Goal: Information Seeking & Learning: Find specific fact

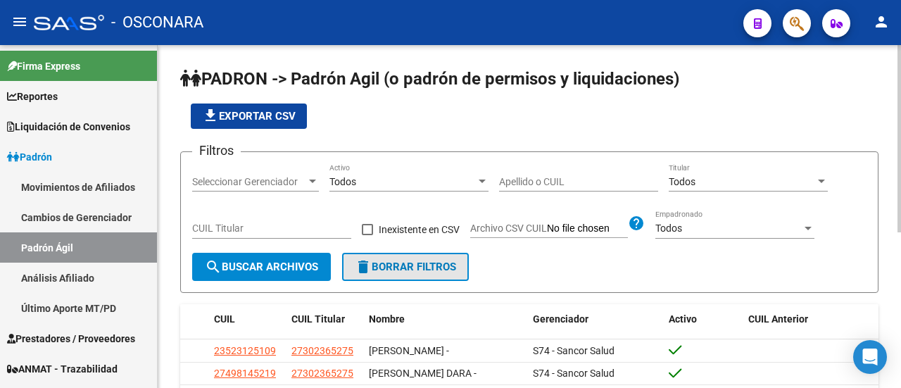
click at [415, 265] on span "delete Borrar Filtros" at bounding box center [405, 267] width 101 height 13
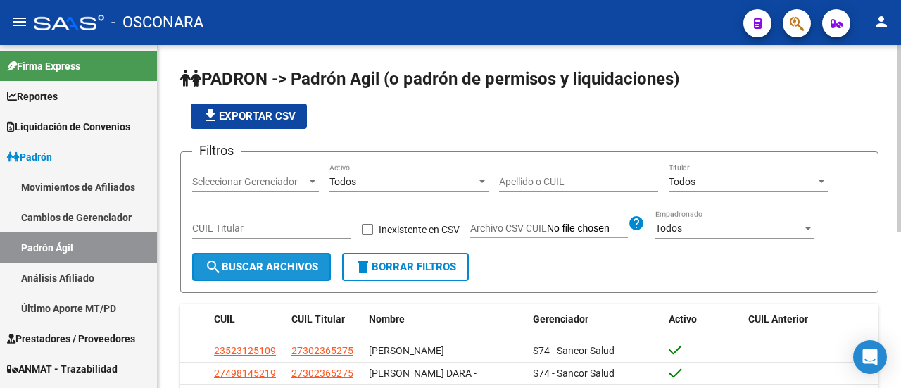
click at [276, 261] on span "search Buscar Archivos" at bounding box center [261, 267] width 113 height 13
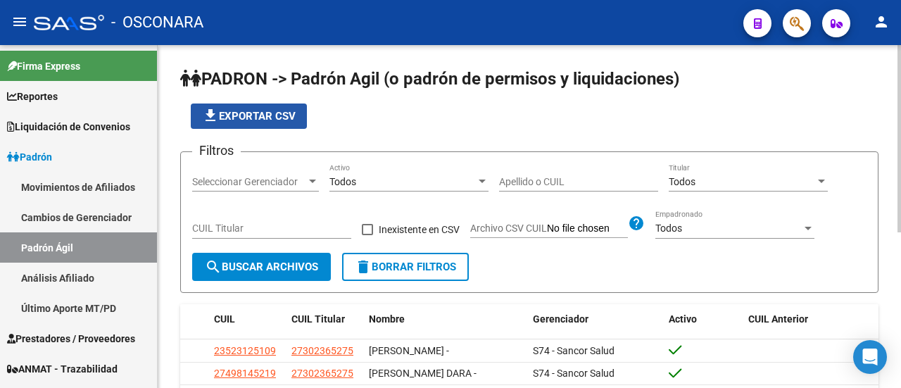
click at [259, 122] on button "file_download Exportar CSV" at bounding box center [249, 116] width 116 height 25
click at [531, 184] on input "Apellido o CUIL" at bounding box center [578, 182] width 159 height 12
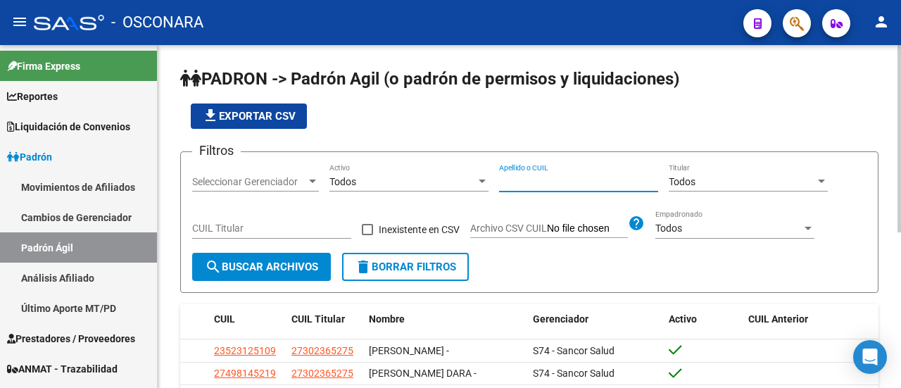
paste input "20295008459"
click at [289, 259] on button "search Buscar Archivos" at bounding box center [261, 267] width 139 height 28
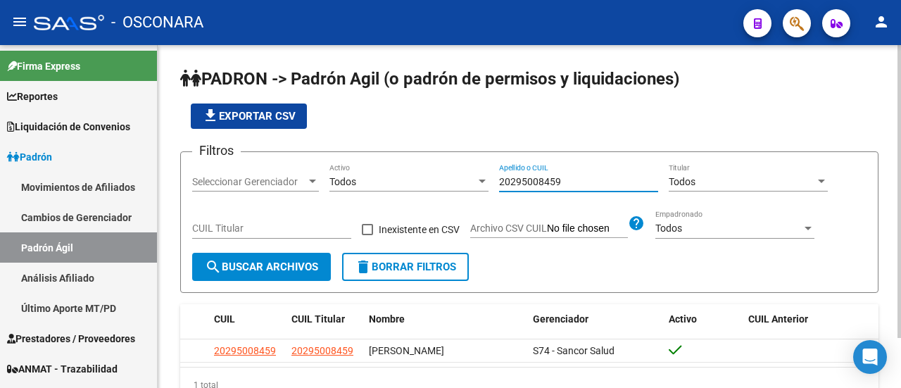
drag, startPoint x: 571, startPoint y: 180, endPoint x: 431, endPoint y: 194, distance: 140.9
click at [458, 191] on div "Filtros Seleccionar Gerenciador Seleccionar Gerenciador Todos Activo 2029500845…" at bounding box center [529, 207] width 675 height 89
paste input "546655416"
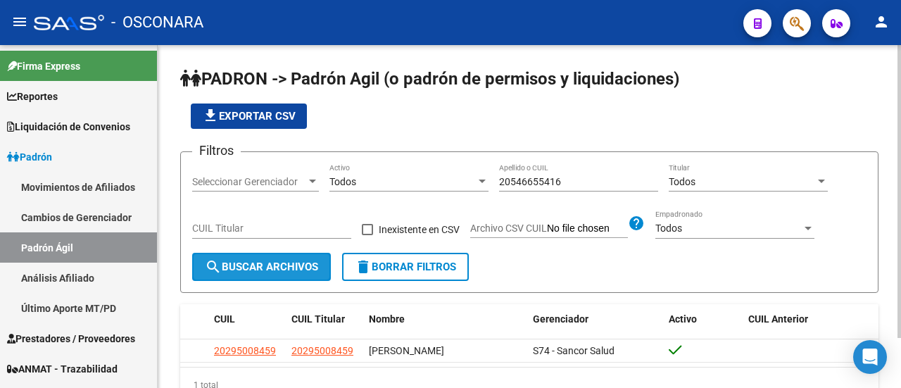
click at [247, 272] on span "search Buscar Archivos" at bounding box center [261, 267] width 113 height 13
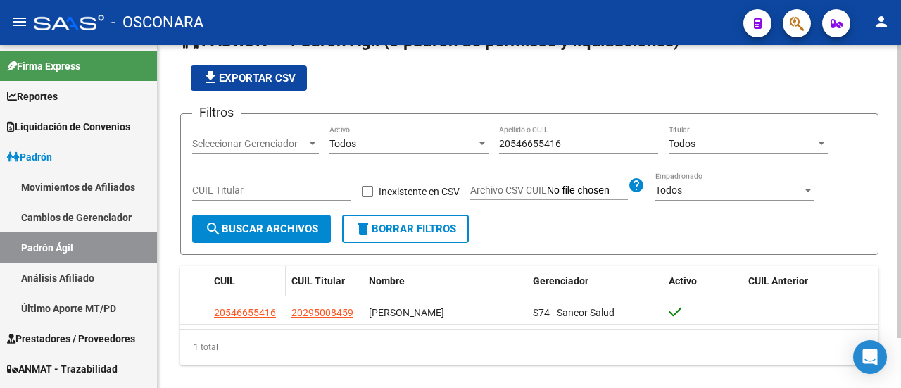
scroll to position [58, 0]
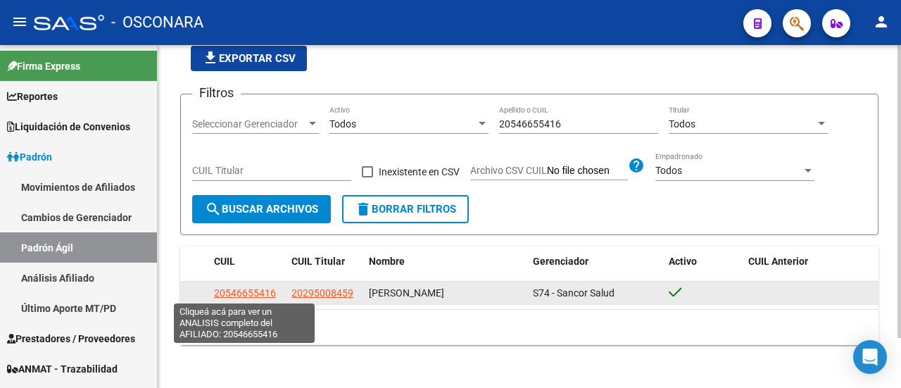
click at [246, 291] on span "20546655416" at bounding box center [245, 292] width 62 height 11
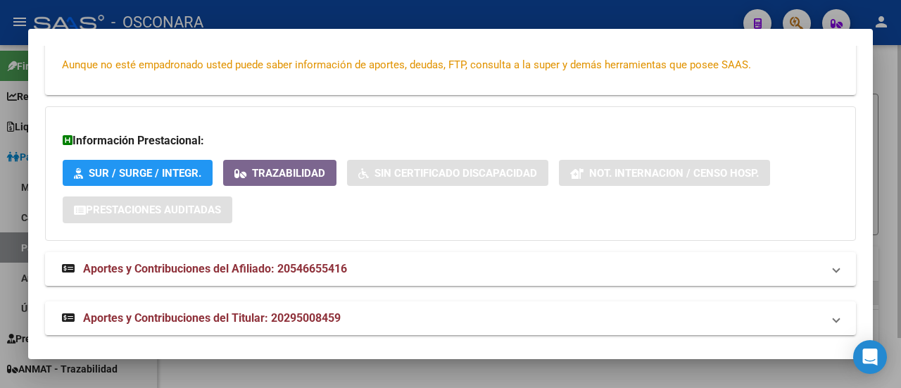
scroll to position [373, 0]
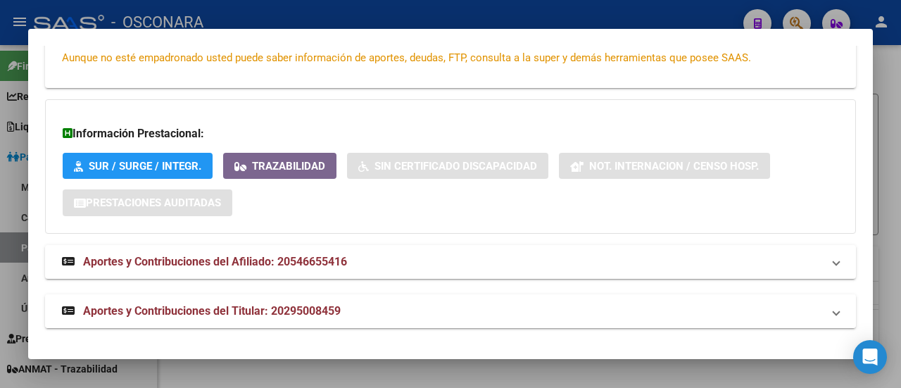
click at [252, 304] on span "Aportes y Contribuciones del Titular: 20295008459" at bounding box center [212, 310] width 258 height 13
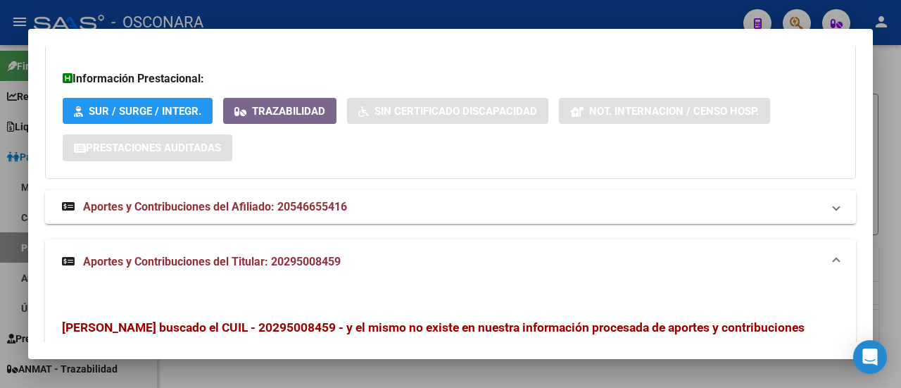
scroll to position [420, 0]
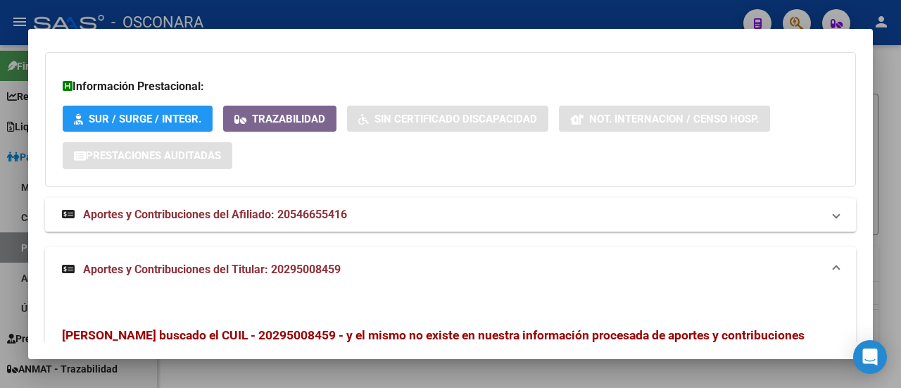
click at [262, 211] on span "Aportes y Contribuciones del Afiliado: 20546655416" at bounding box center [215, 214] width 264 height 13
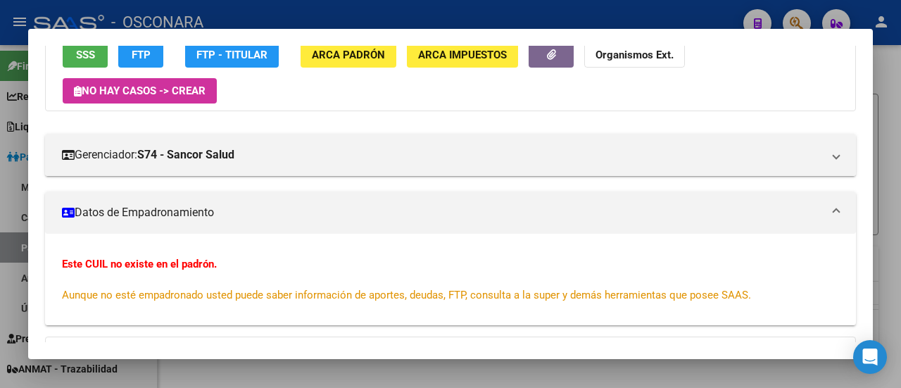
scroll to position [0, 0]
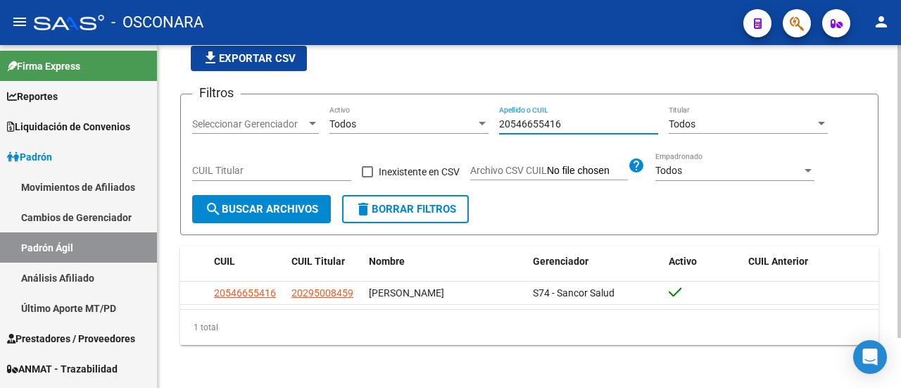
drag, startPoint x: 570, startPoint y: 127, endPoint x: 300, endPoint y: 135, distance: 270.5
click at [315, 128] on div "Filtros Seleccionar Gerenciador Seleccionar Gerenciador Todos Activo 2054665541…" at bounding box center [529, 150] width 675 height 89
paste input "248861127"
type input "20248861127"
click at [259, 204] on span "search Buscar Archivos" at bounding box center [261, 209] width 113 height 13
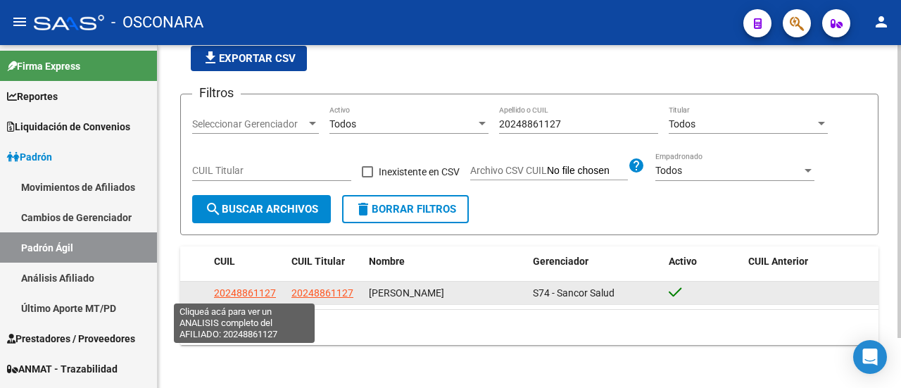
click at [237, 295] on span "20248861127" at bounding box center [245, 292] width 62 height 11
type textarea "20248861127"
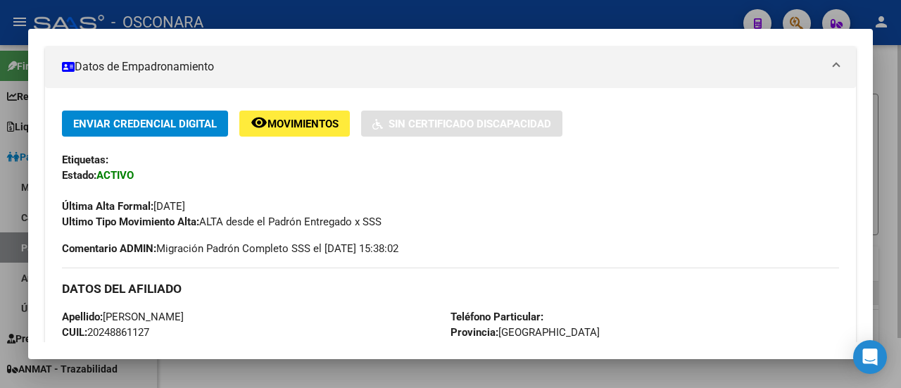
scroll to position [211, 0]
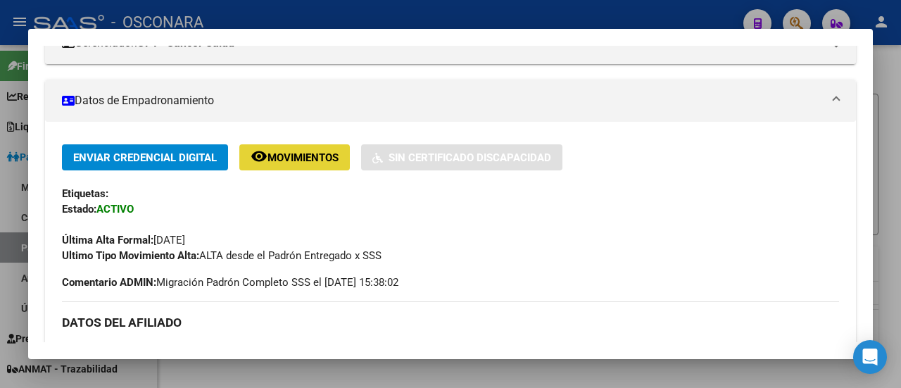
click at [293, 152] on span "Movimientos" at bounding box center [303, 157] width 71 height 13
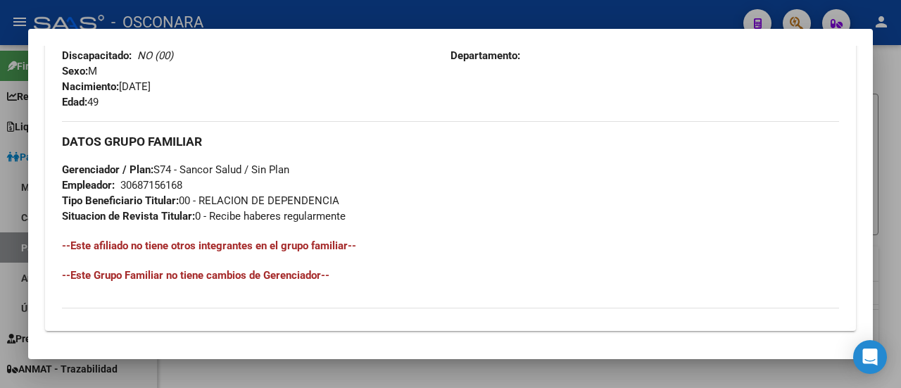
scroll to position [807, 0]
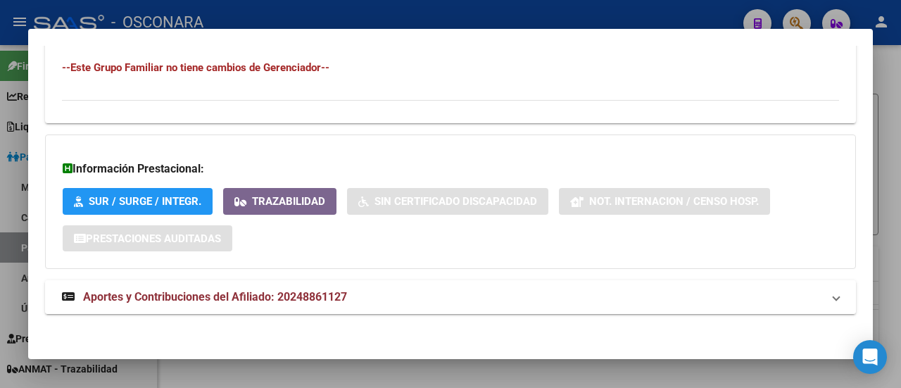
click at [215, 284] on mat-expansion-panel-header "Aportes y Contribuciones del Afiliado: 20248861127" at bounding box center [450, 297] width 811 height 34
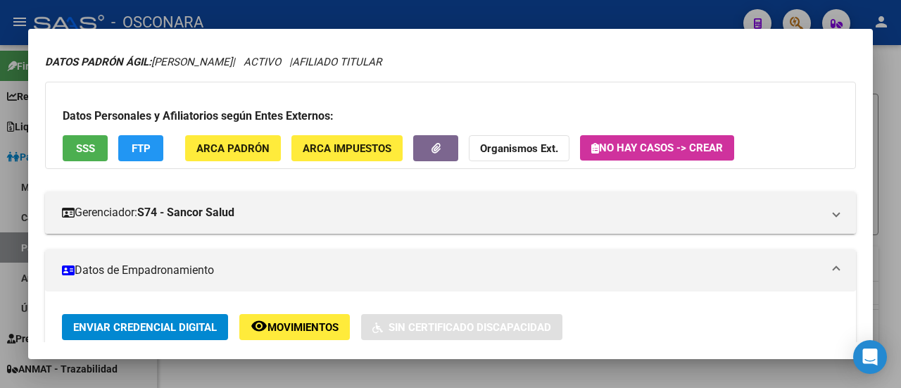
scroll to position [0, 0]
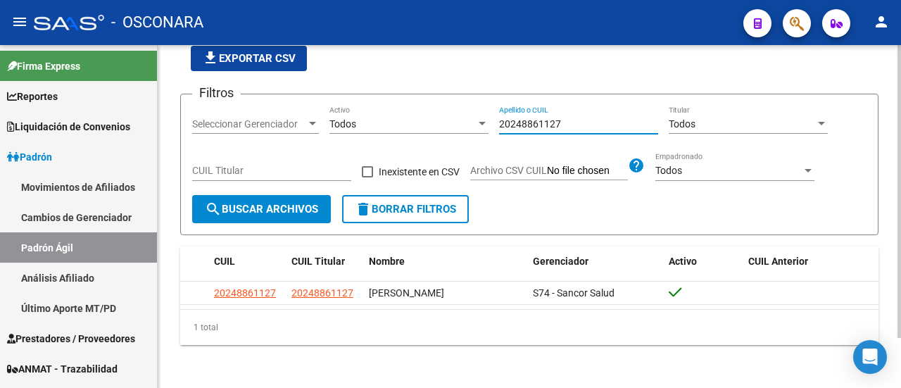
drag, startPoint x: 577, startPoint y: 125, endPoint x: 323, endPoint y: 144, distance: 255.6
click at [323, 144] on div "Filtros Seleccionar Gerenciador Seleccionar Gerenciador Todos Activo 2024886112…" at bounding box center [529, 150] width 675 height 89
paste input "88469955"
type input "20288469955"
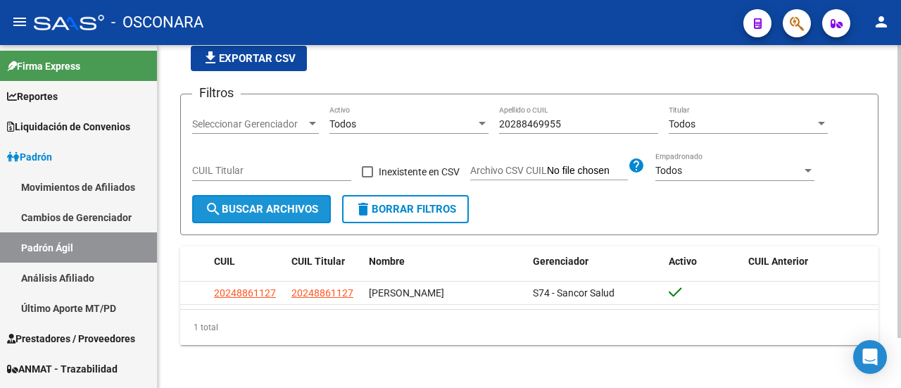
click at [279, 207] on span "search Buscar Archivos" at bounding box center [261, 209] width 113 height 13
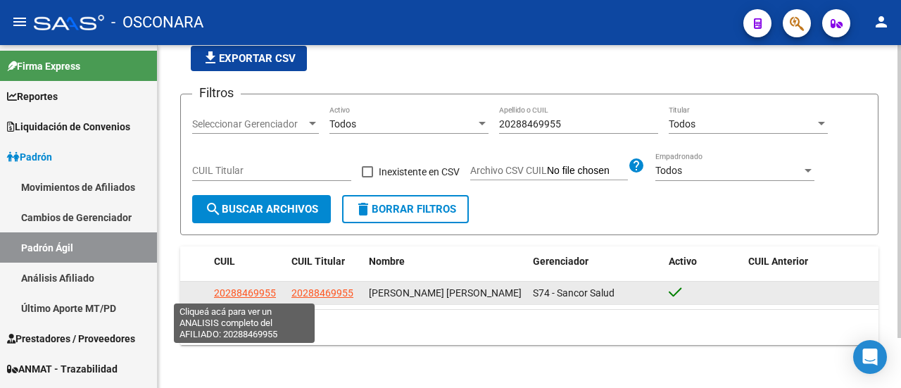
click at [263, 287] on span "20288469955" at bounding box center [245, 292] width 62 height 11
type textarea "20288469955"
